Goal: Information Seeking & Learning: Learn about a topic

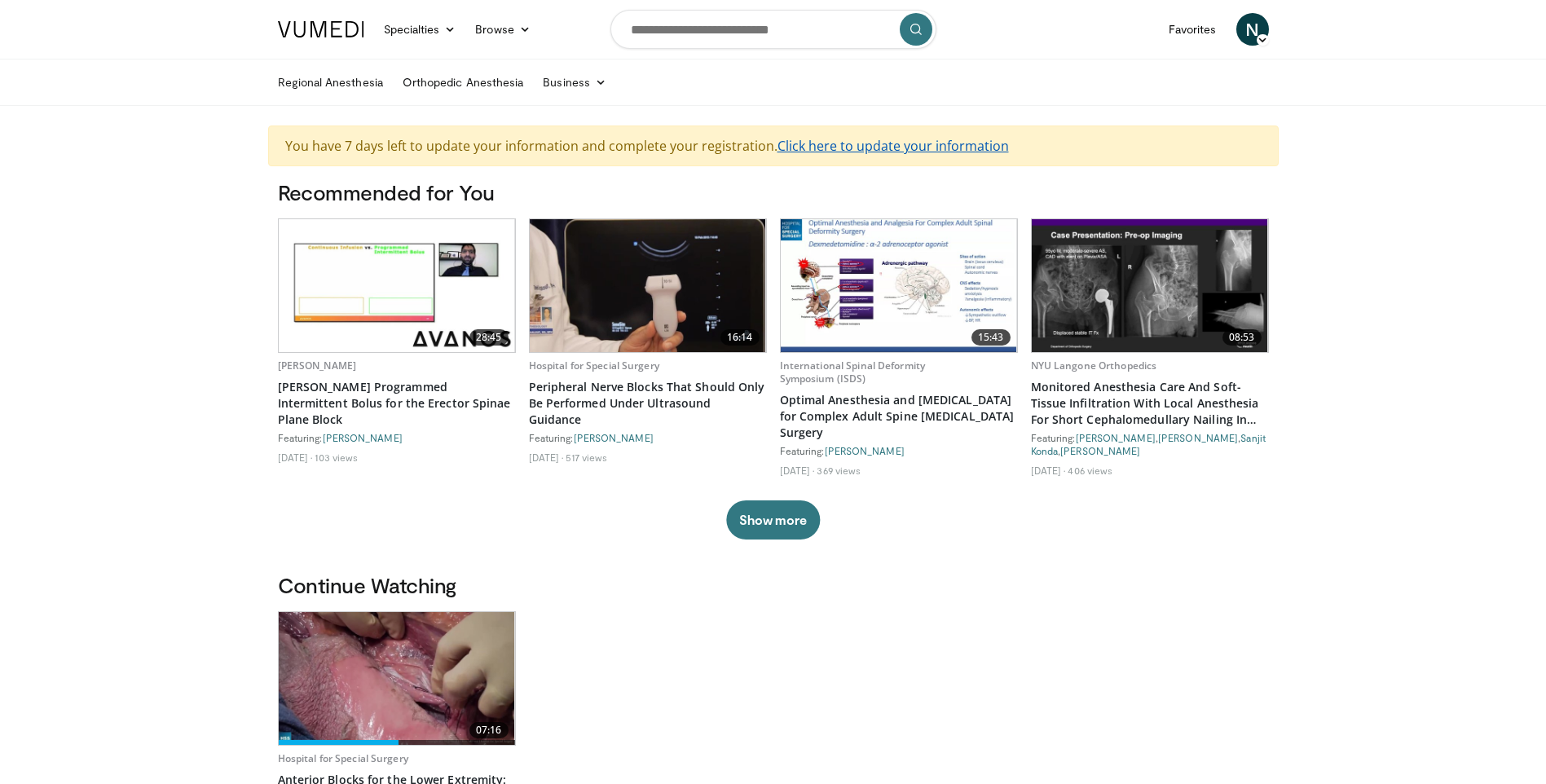
click at [840, 147] on link "Click here to update your information" at bounding box center [893, 146] width 231 height 18
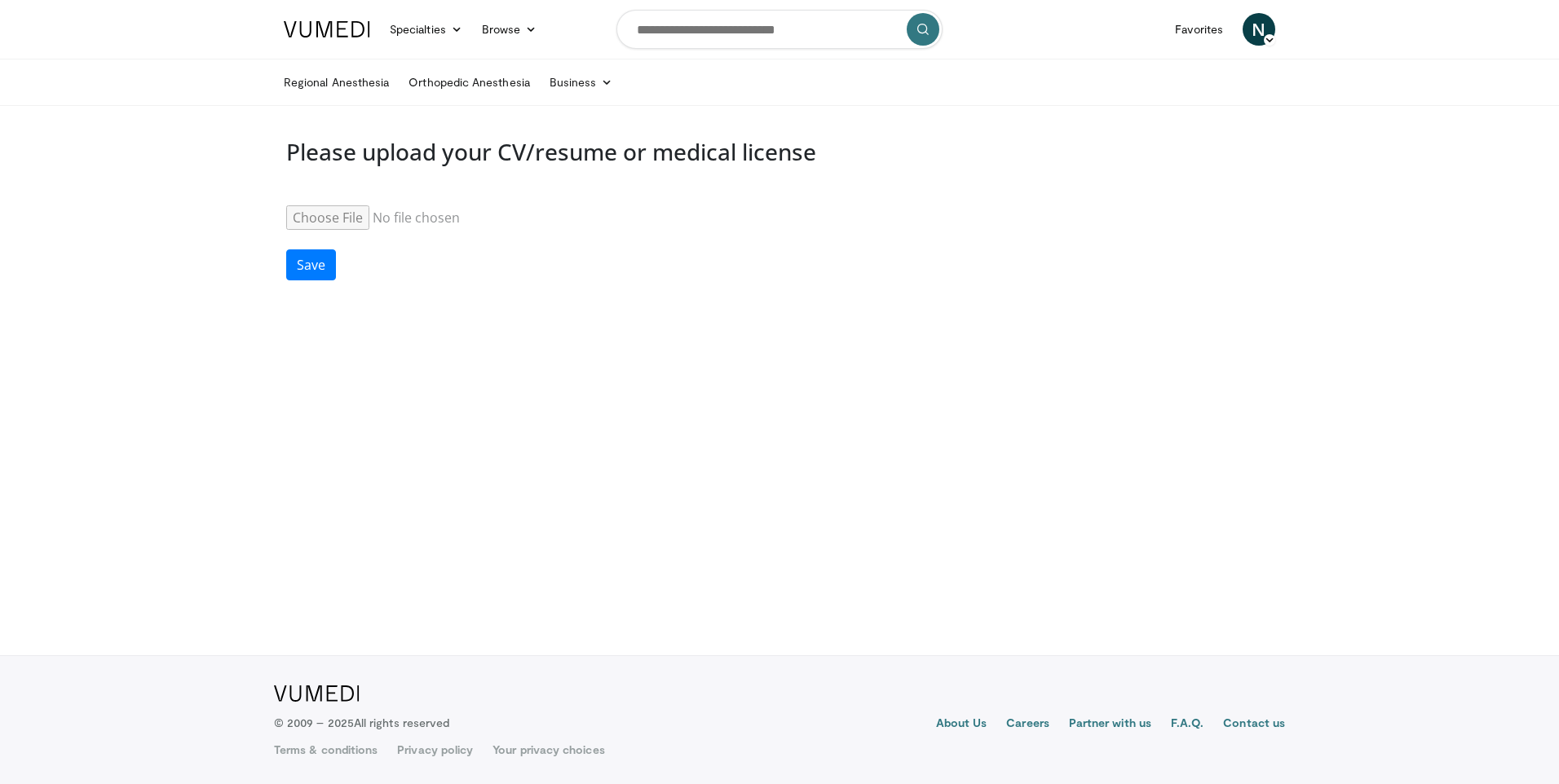
click at [318, 30] on img at bounding box center [327, 30] width 87 height 17
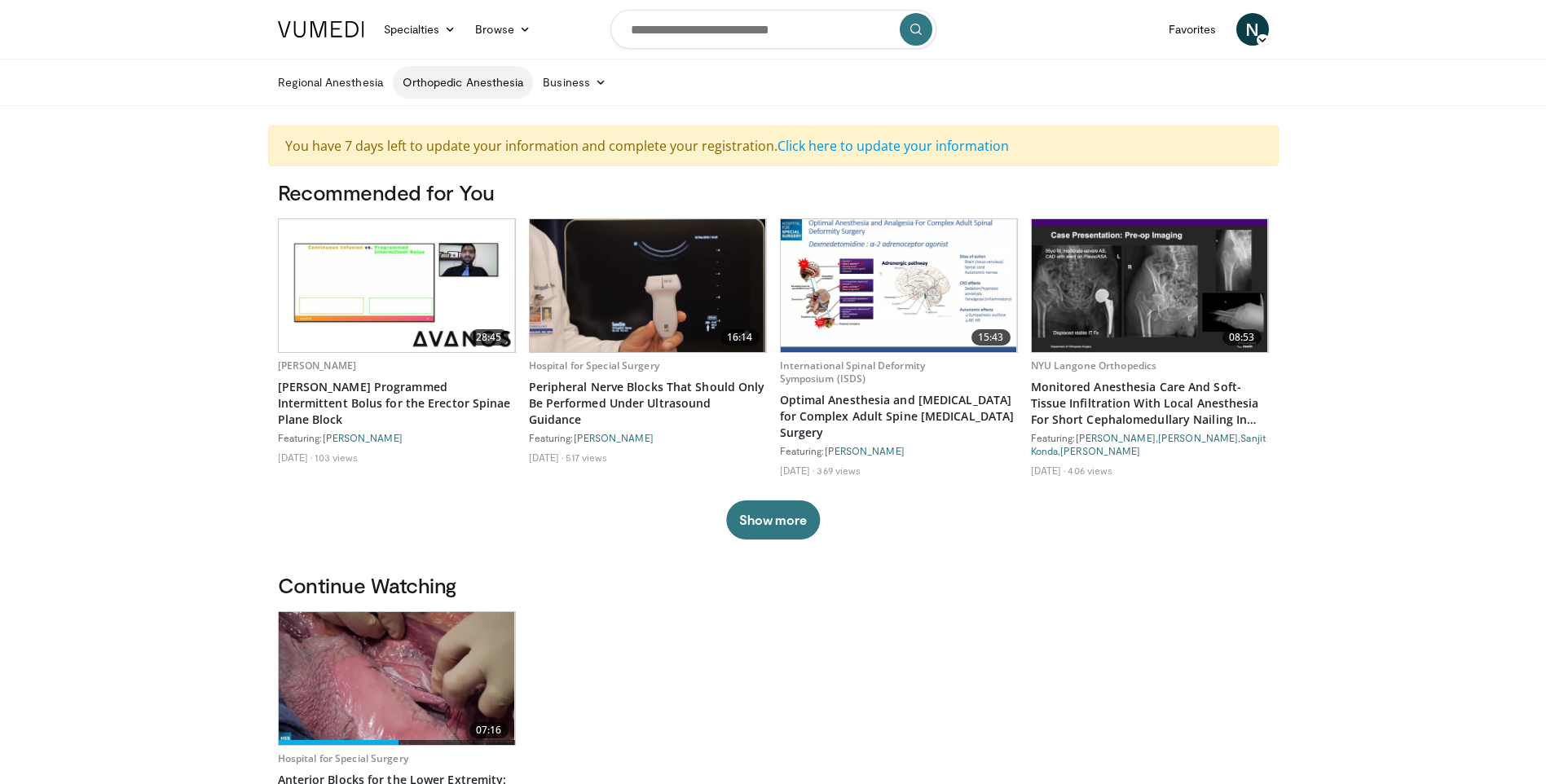
click at [443, 87] on link "Orthopedic Anesthesia" at bounding box center [463, 82] width 140 height 32
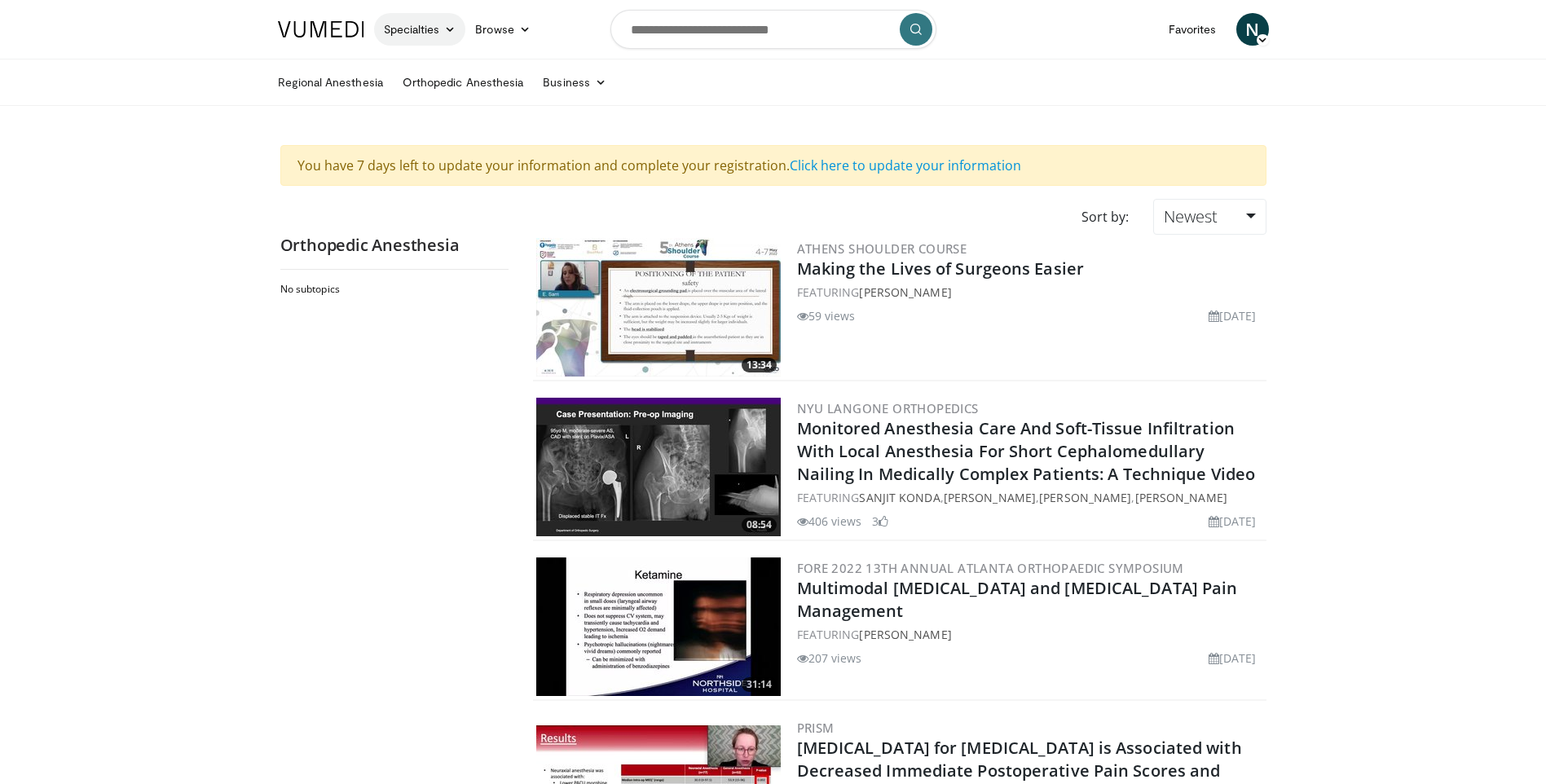
click at [442, 34] on link "Specialties" at bounding box center [420, 29] width 93 height 32
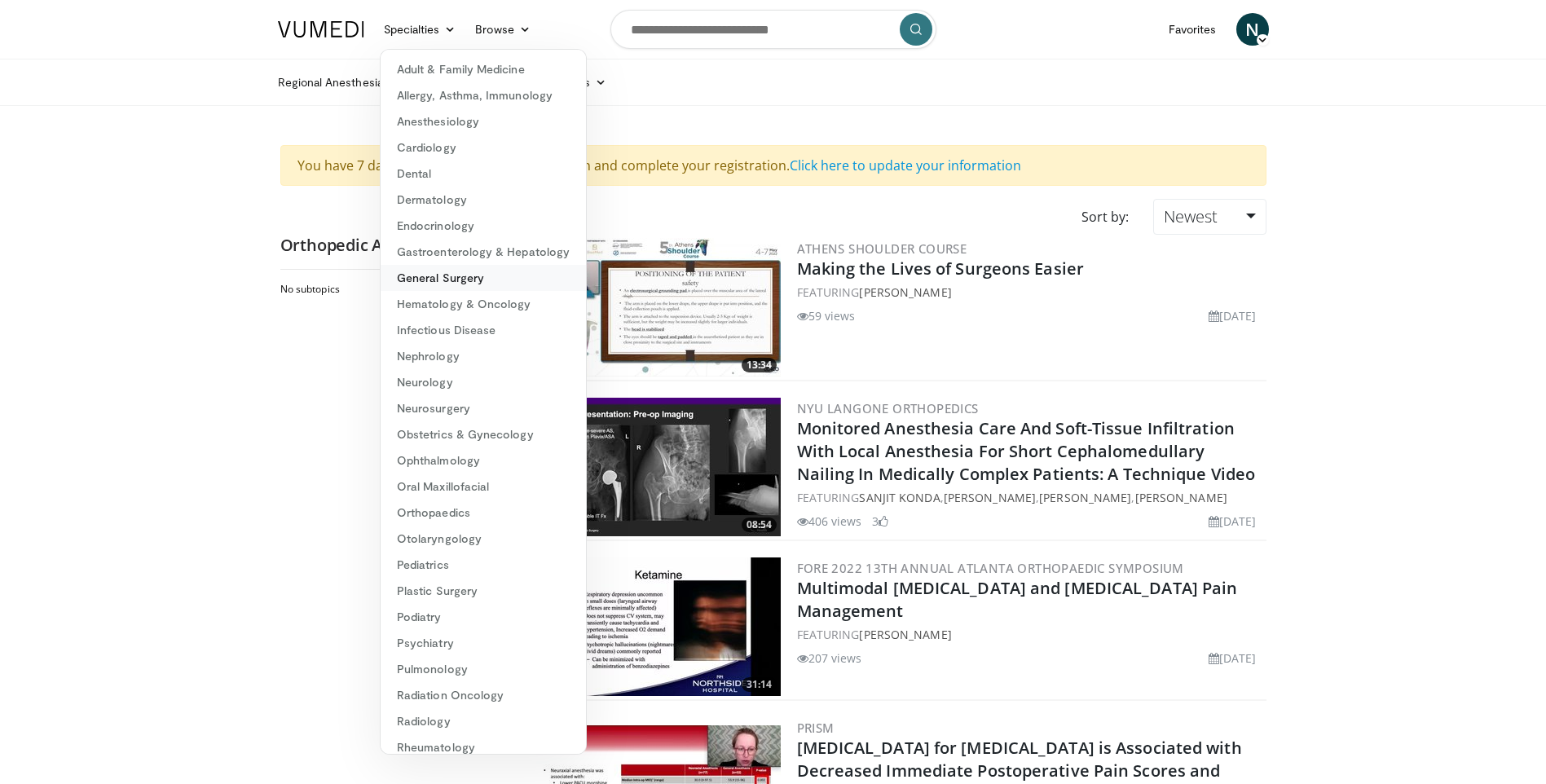
click at [512, 282] on link "General Surgery" at bounding box center [483, 277] width 206 height 27
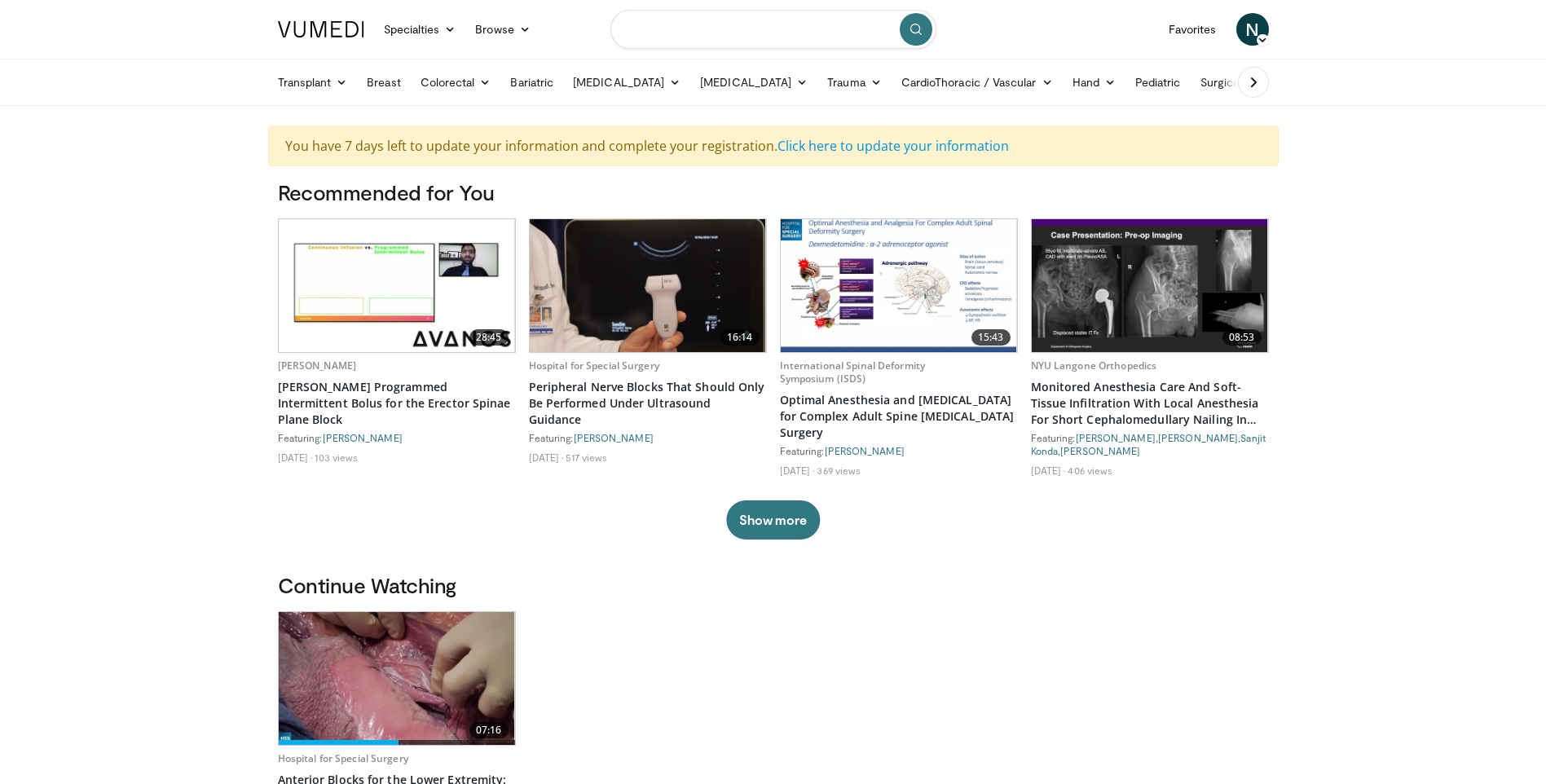
click at [740, 27] on input "Search topics, interventions" at bounding box center [773, 30] width 326 height 39
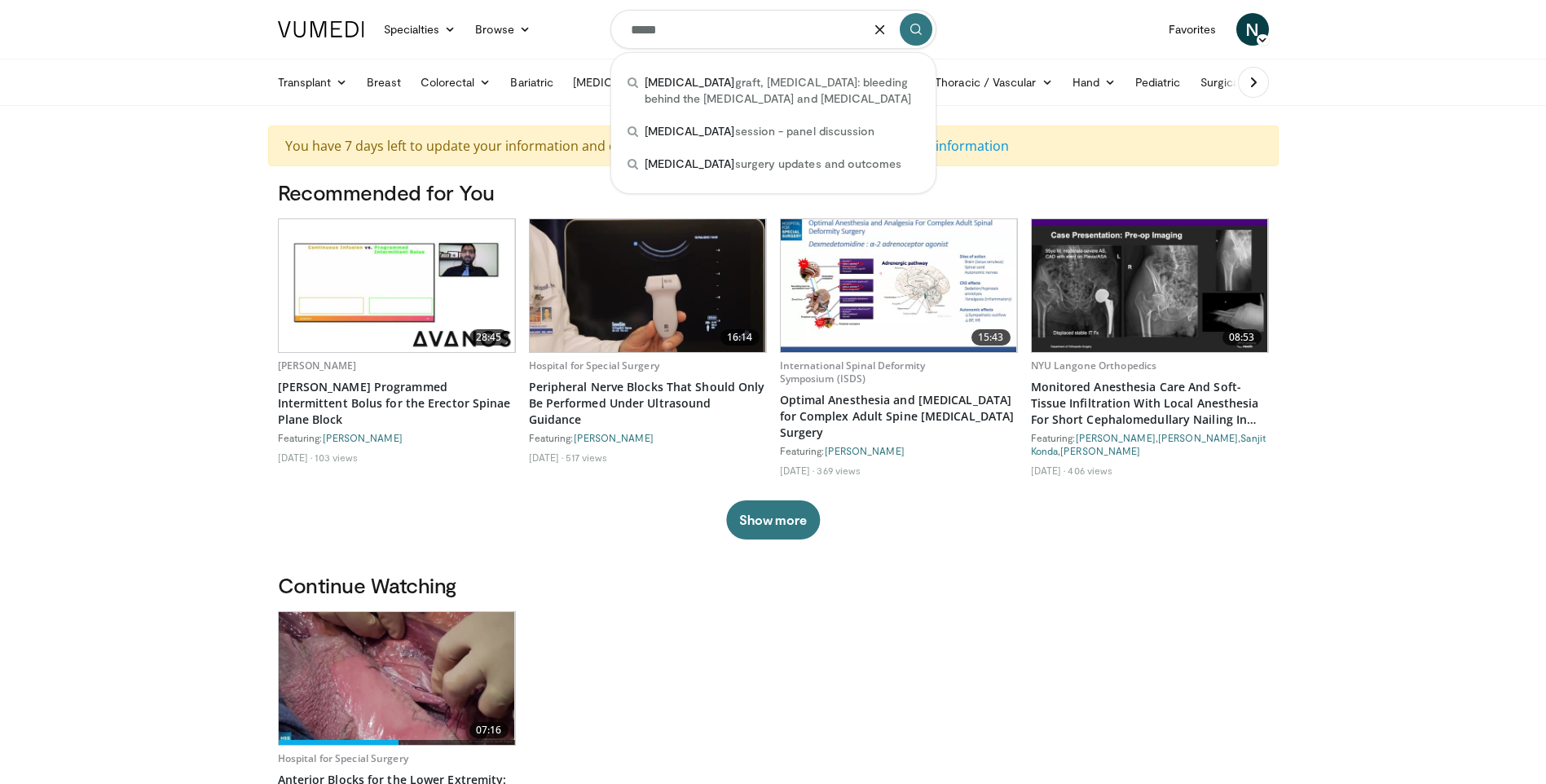
type input "*****"
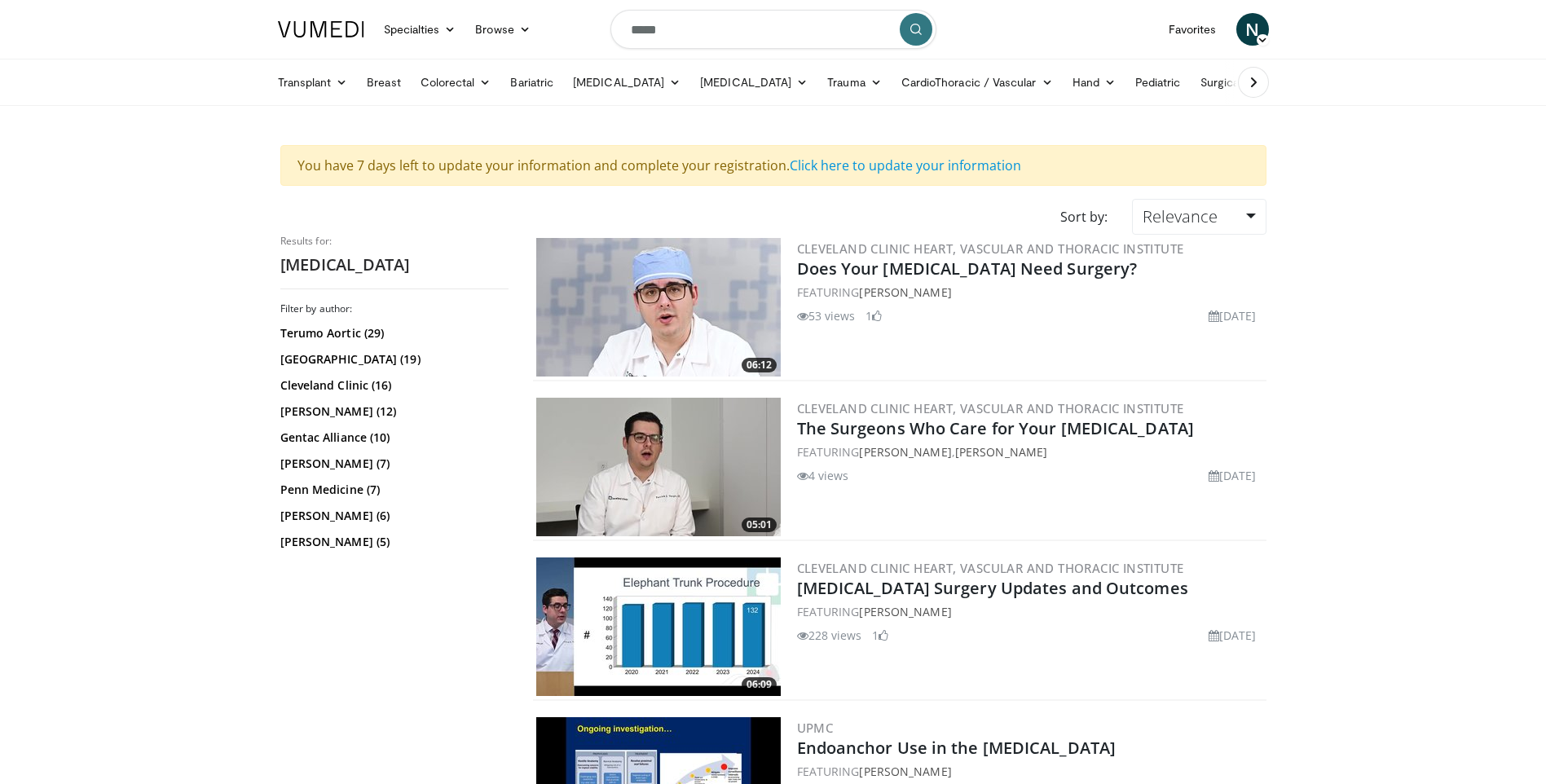
click at [738, 30] on input "*****" at bounding box center [773, 30] width 326 height 39
type input "*"
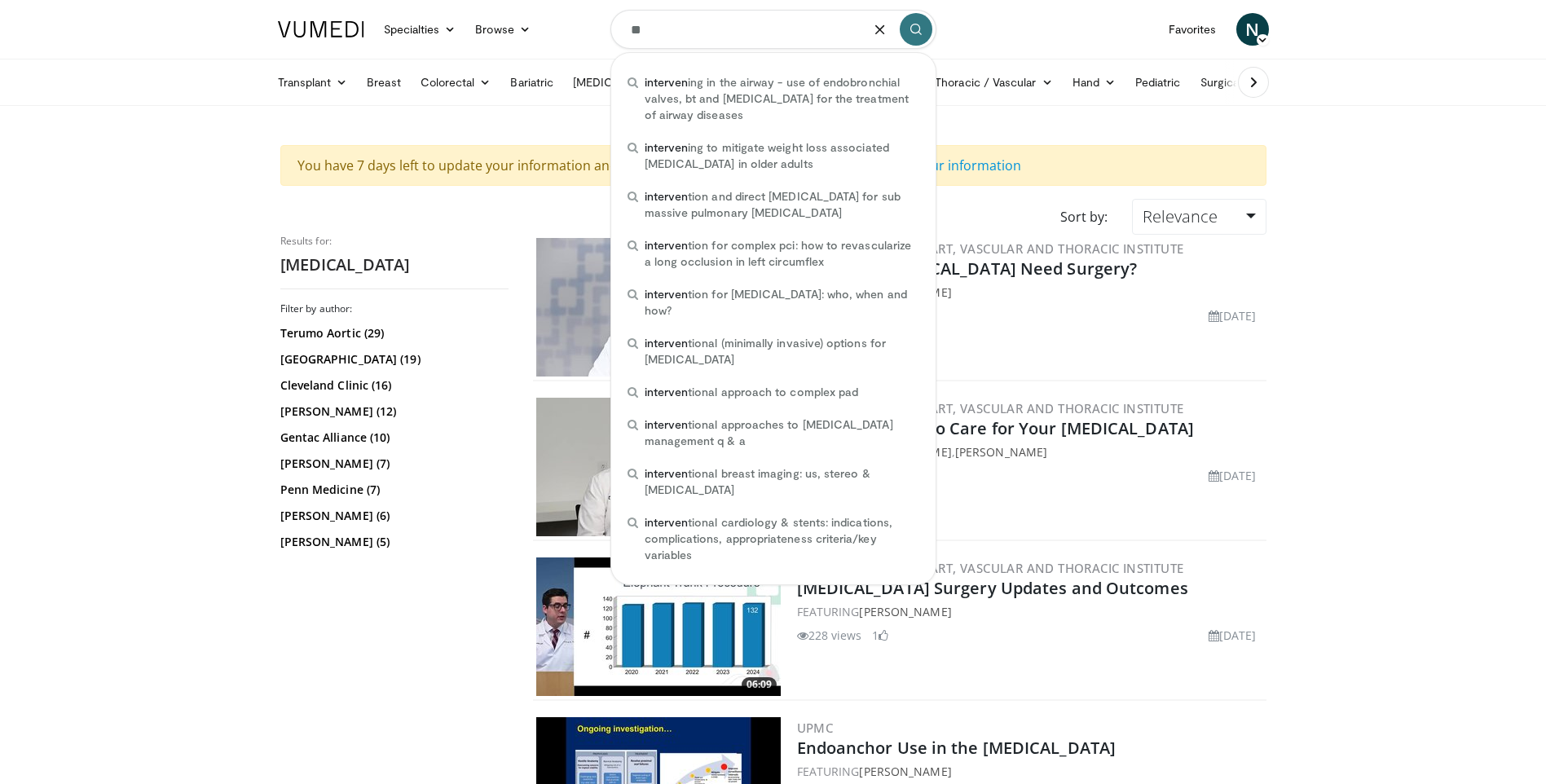
type input "*"
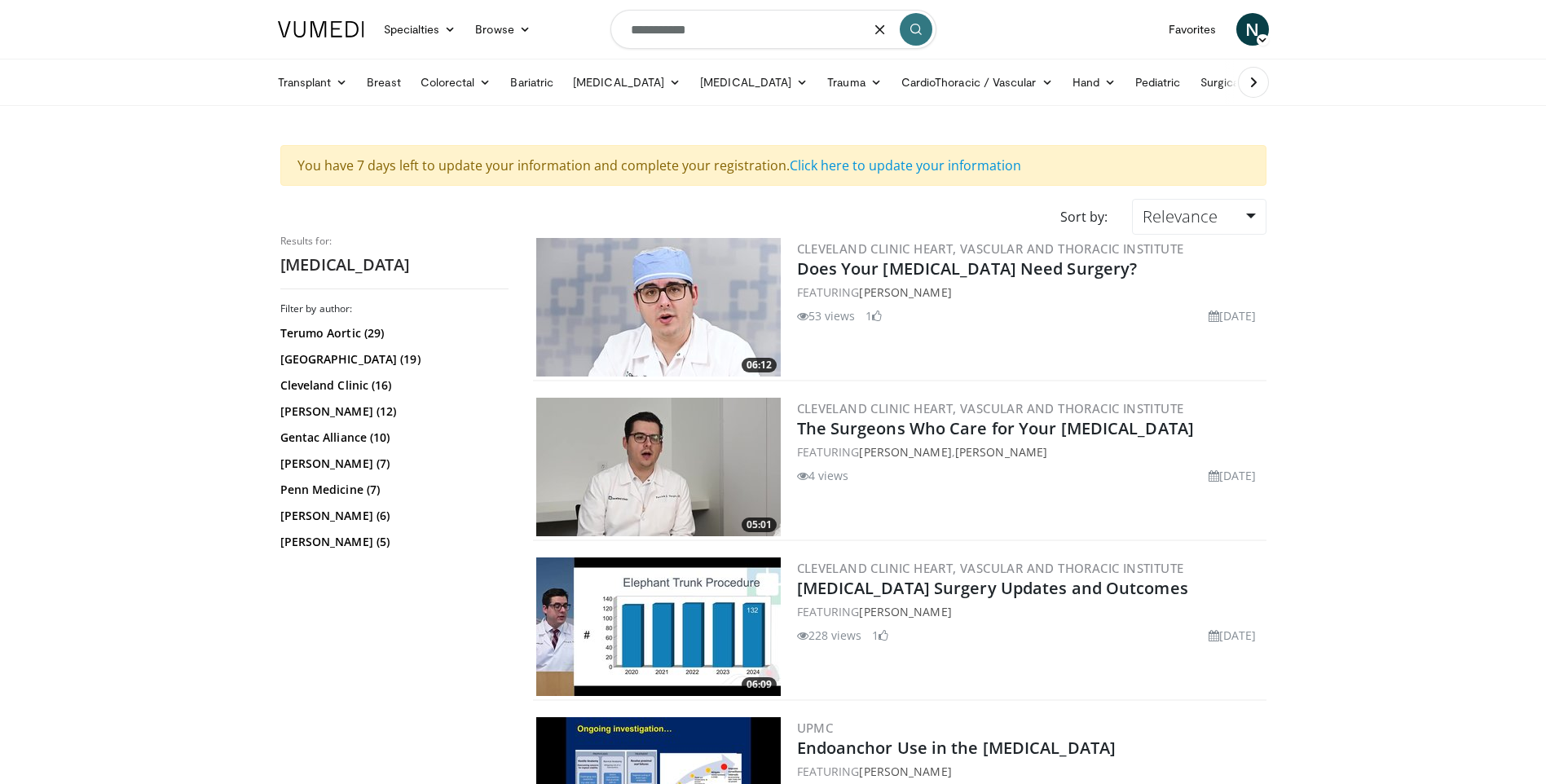
type input "**********"
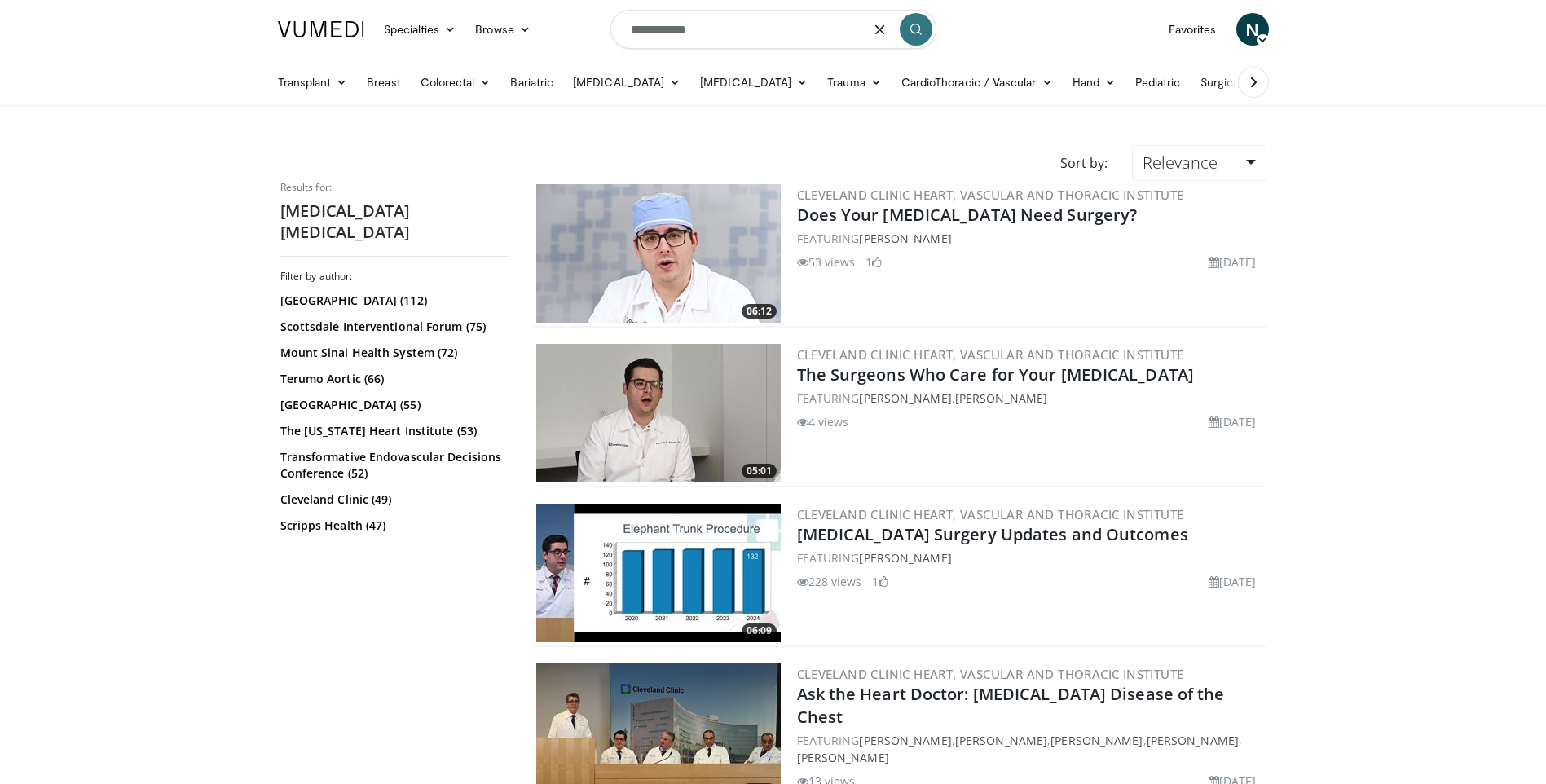
drag, startPoint x: 738, startPoint y: 30, endPoint x: 667, endPoint y: 31, distance: 71.0
click at [667, 31] on input "**********" at bounding box center [773, 30] width 326 height 39
type input "**********"
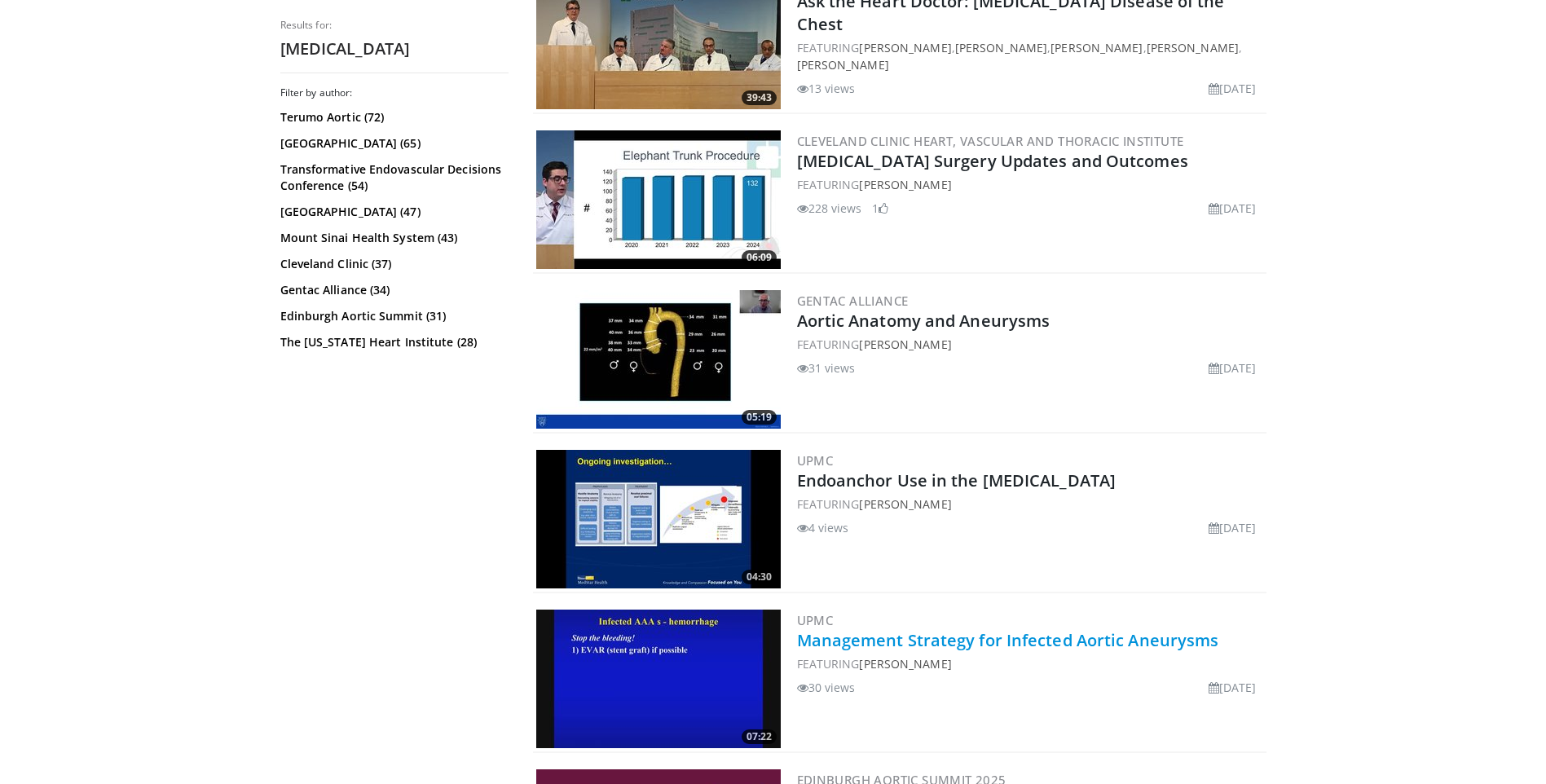
scroll to position [978, 0]
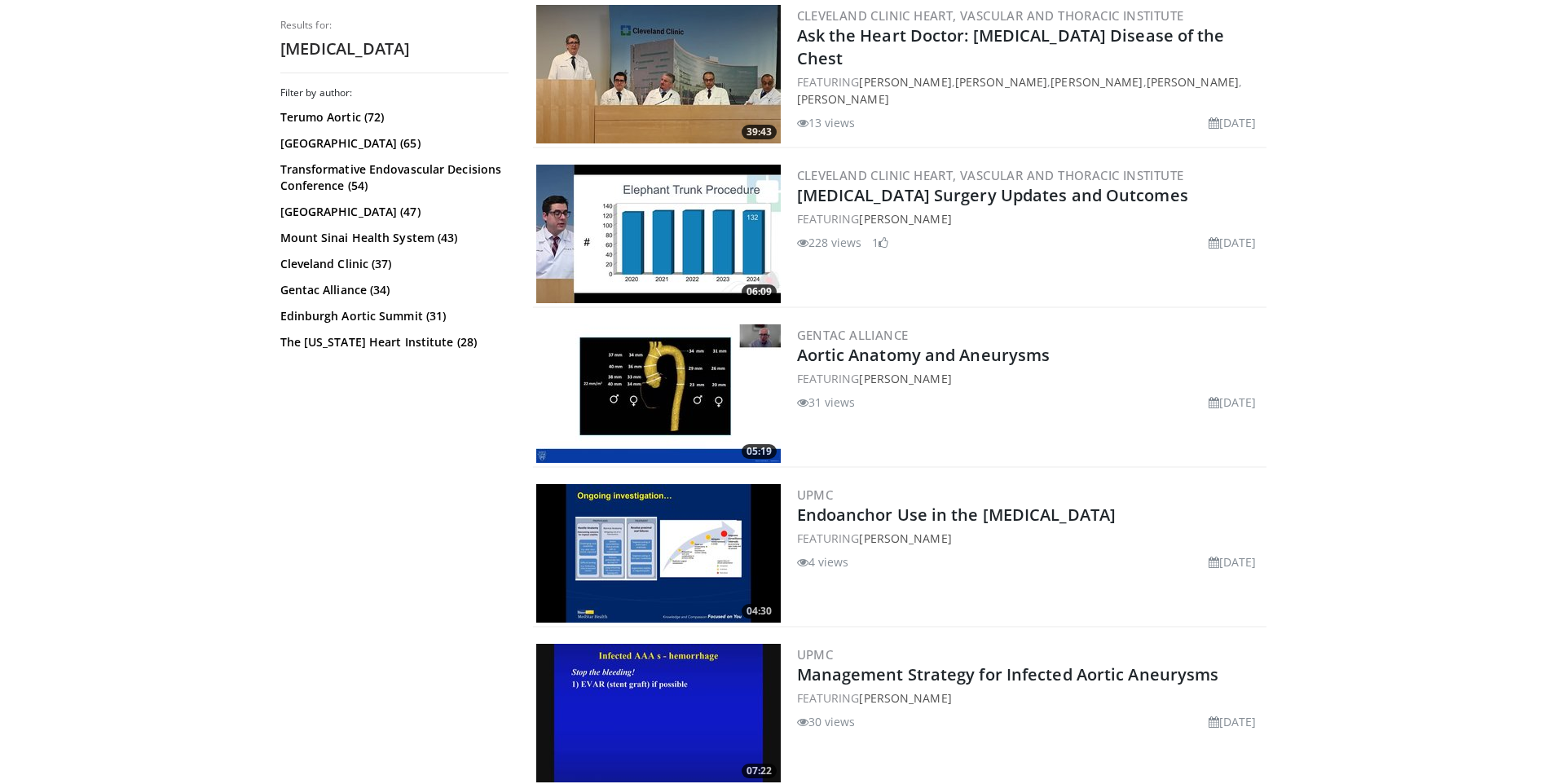
click at [674, 361] on img at bounding box center [658, 393] width 245 height 139
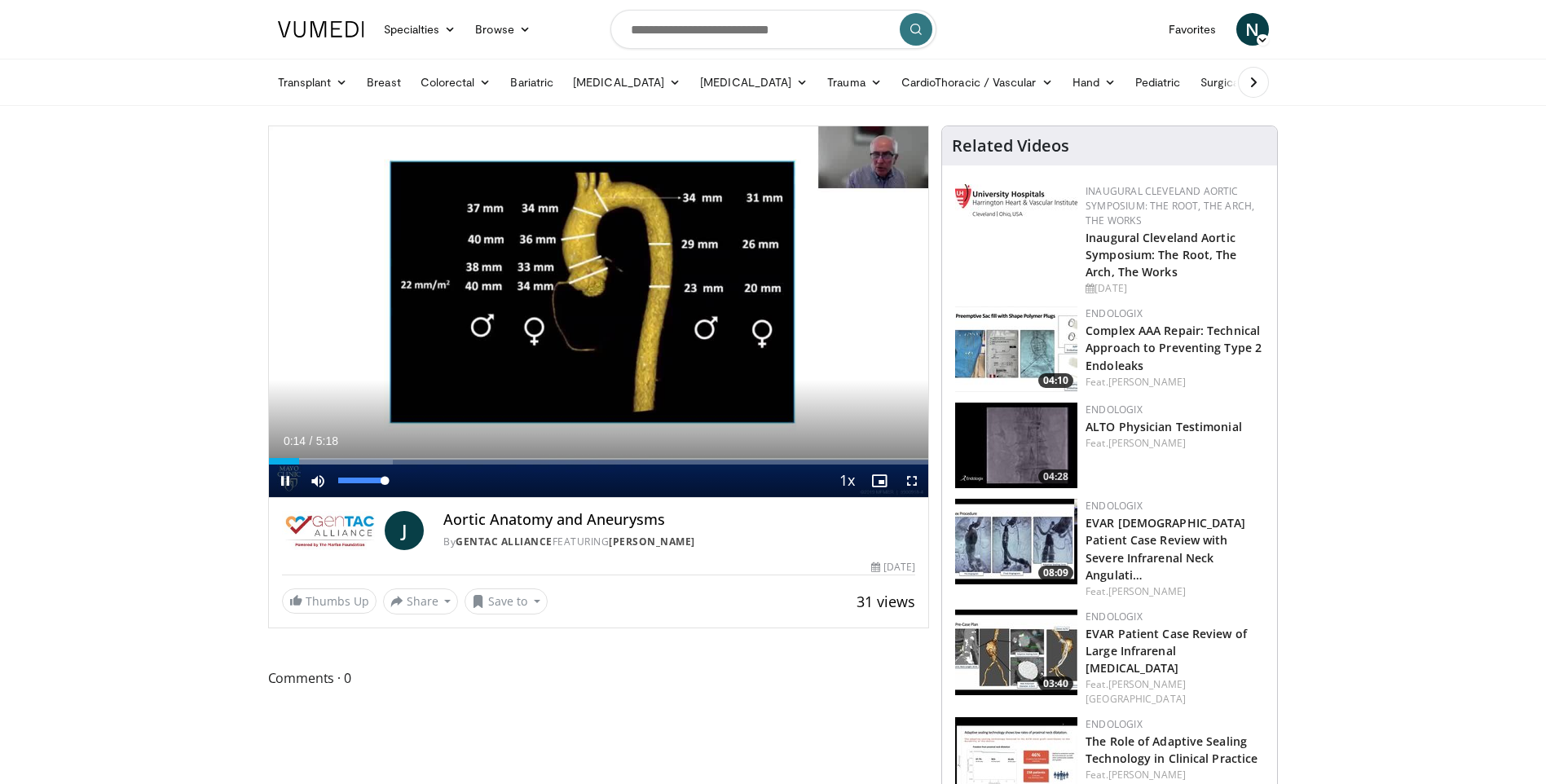
click at [326, 475] on div "Current Time 0:14 / Duration 5:18 Pause Skip Backward Skip Forward Mute Loaded …" at bounding box center [598, 480] width 660 height 32
click at [342, 453] on div "Loaded : 21.95% 0:36 0:35" at bounding box center [598, 456] width 660 height 16
click at [425, 454] on div "Loaded : 31.36% 0:38 1:15" at bounding box center [598, 456] width 660 height 16
click at [535, 458] on div "Loaded : 43.90% 2:09 2:09" at bounding box center [598, 461] width 660 height 7
click at [619, 458] on div "Progress Bar" at bounding box center [581, 461] width 202 height 7
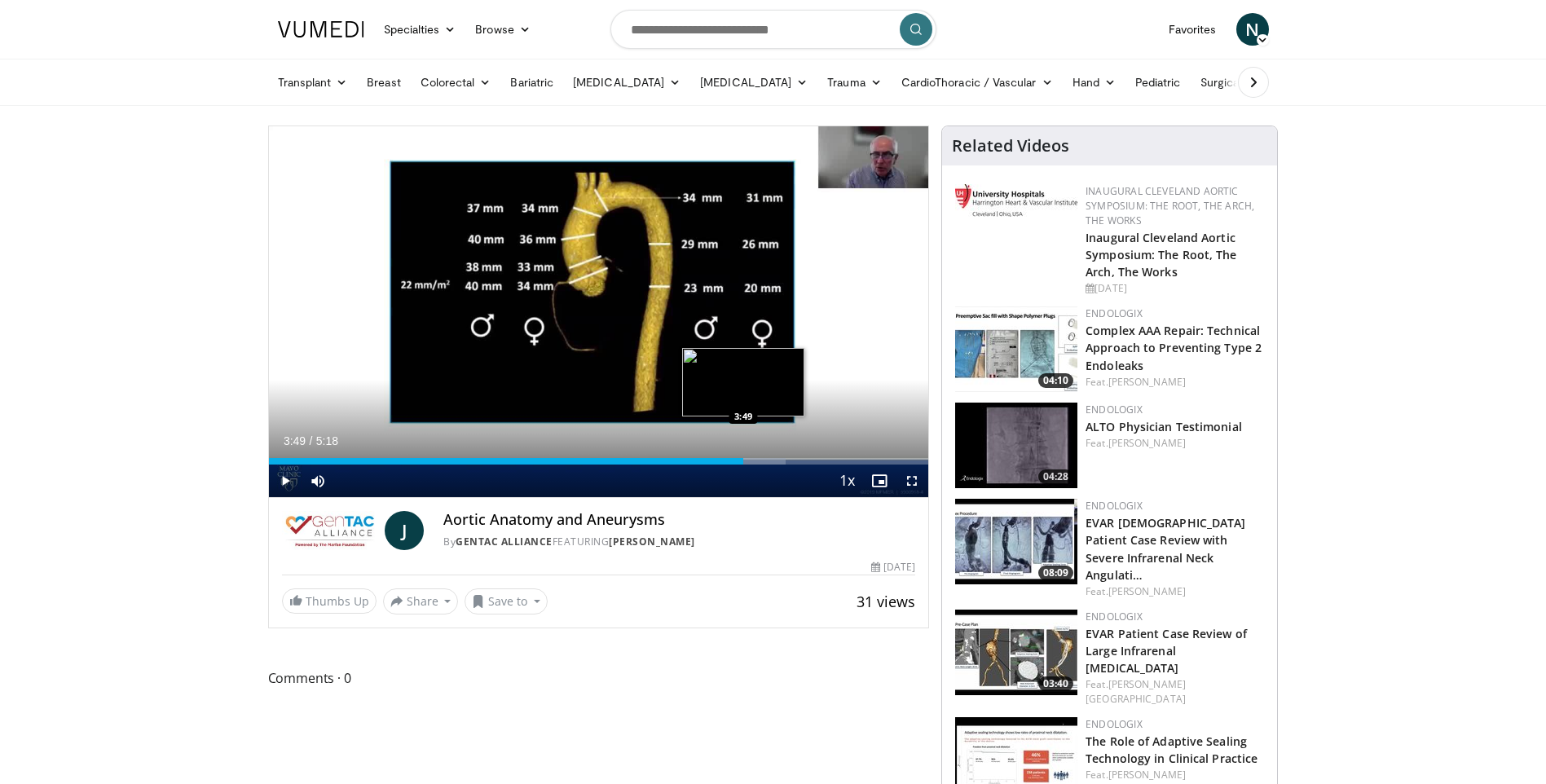
click at [743, 456] on div "Loaded : 78.40% 3:49 3:49" at bounding box center [598, 456] width 660 height 16
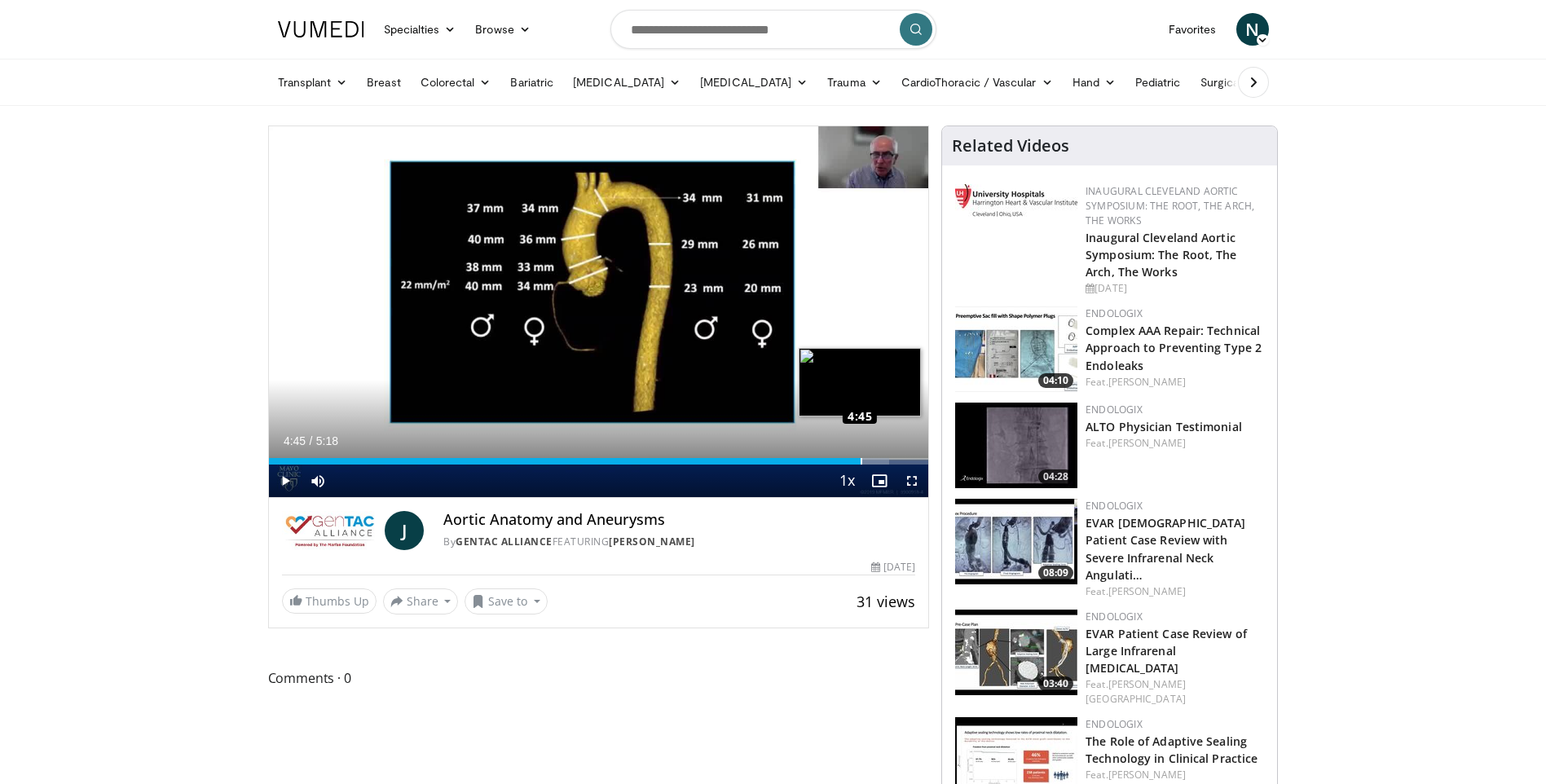
click at [861, 458] on div "Loaded : 94.08% 4:45 4:45" at bounding box center [598, 461] width 660 height 7
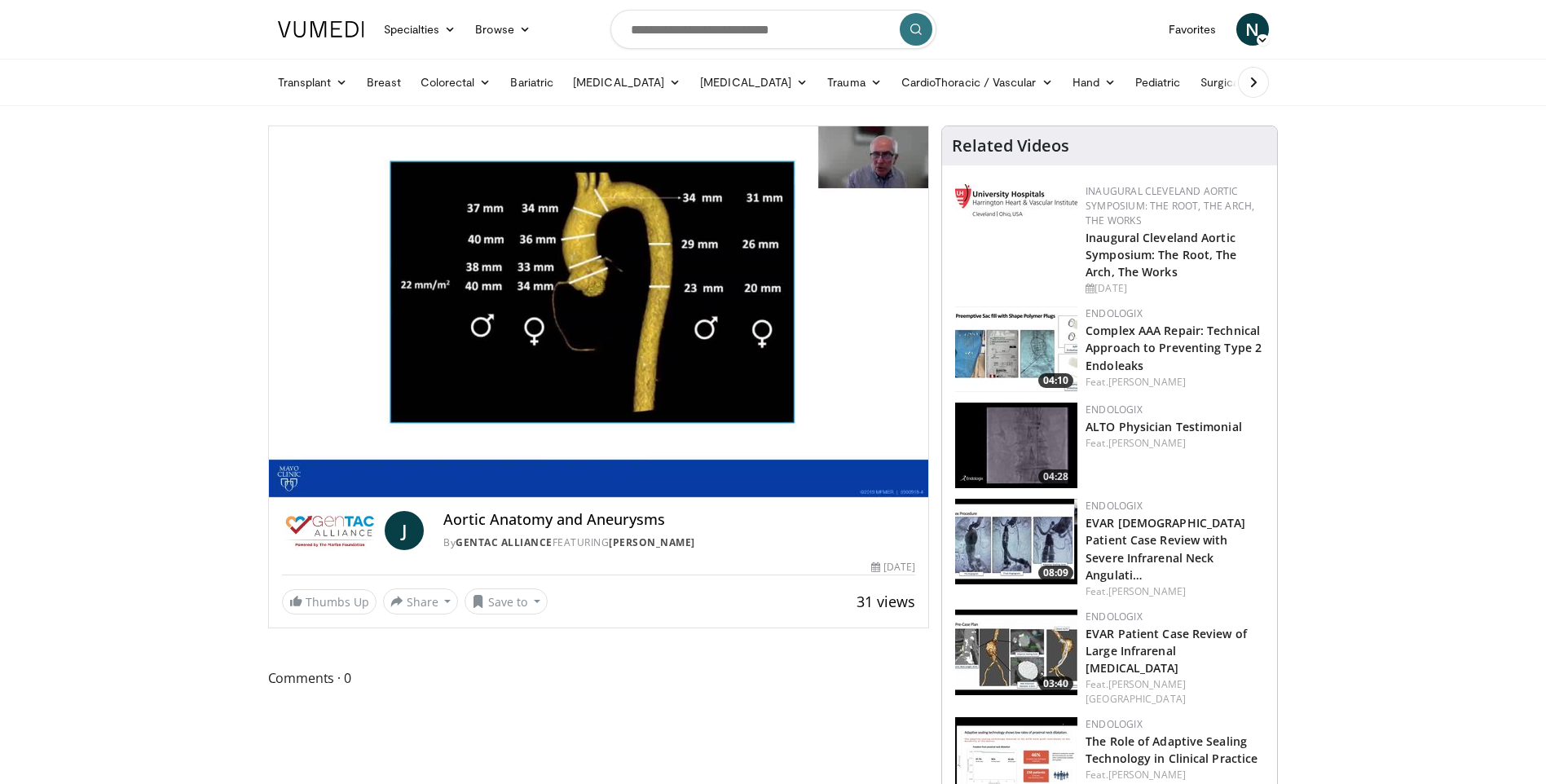
scroll to position [82, 0]
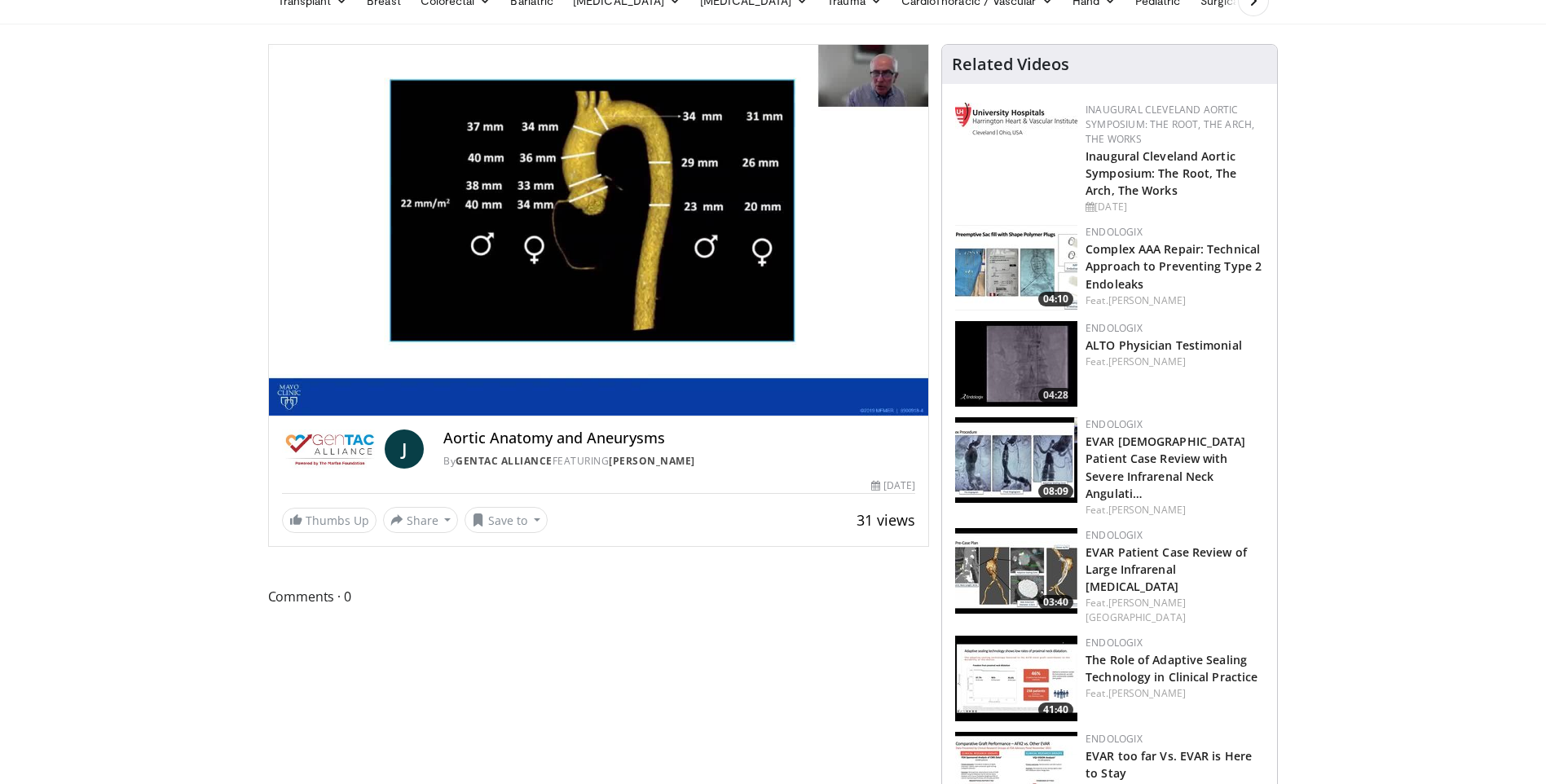
click at [1004, 562] on img at bounding box center [1017, 571] width 122 height 86
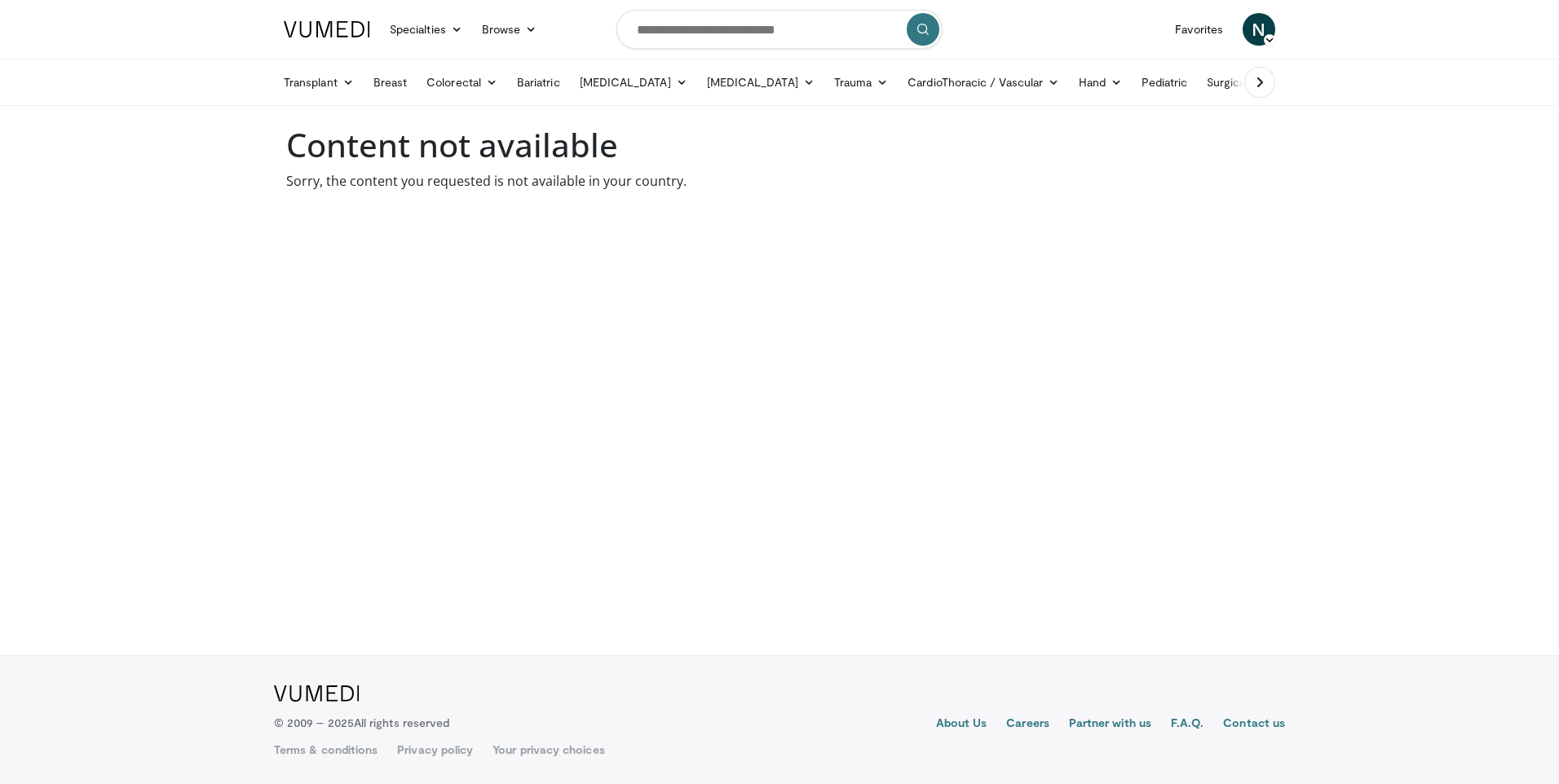
click at [311, 37] on img at bounding box center [327, 30] width 87 height 17
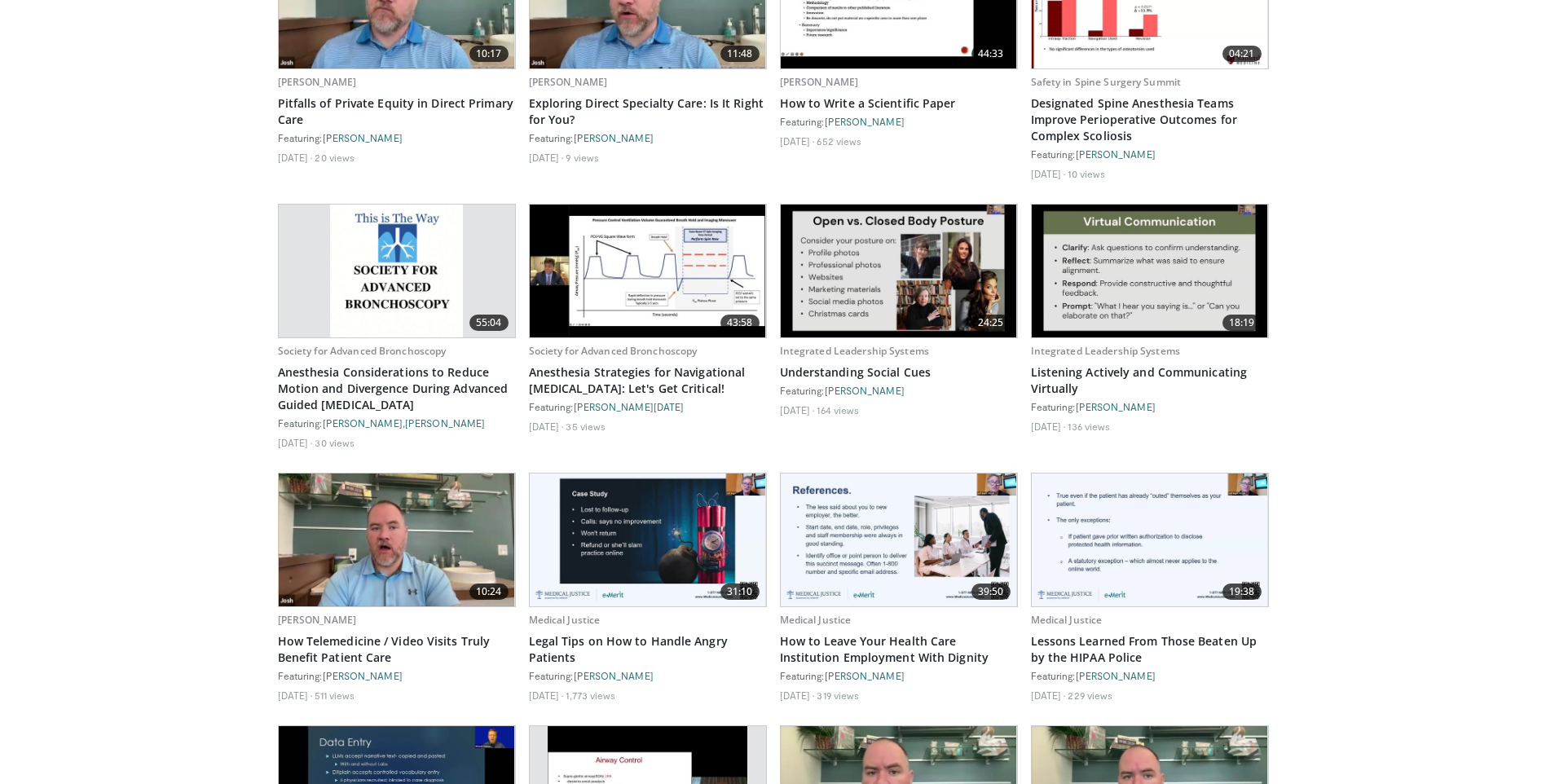
scroll to position [2366, 0]
